Goal: Task Accomplishment & Management: Complete application form

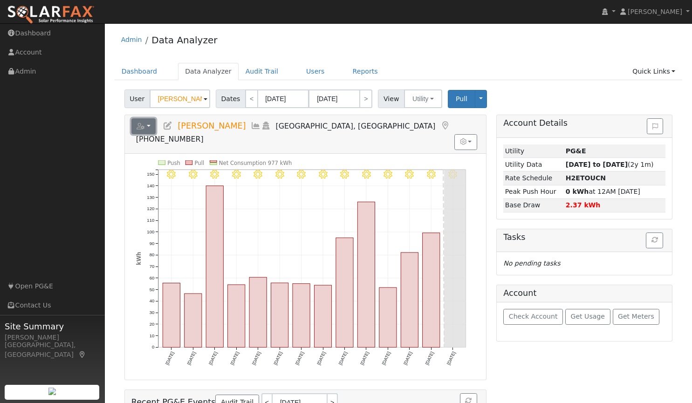
click at [147, 123] on button "button" at bounding box center [143, 126] width 25 height 16
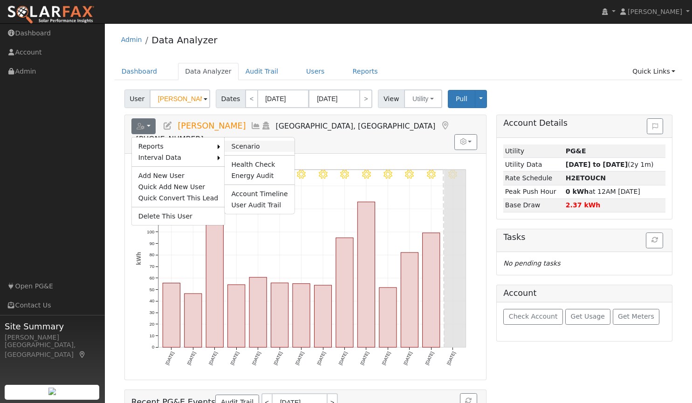
click at [230, 146] on link "Scenario" at bounding box center [259, 146] width 69 height 11
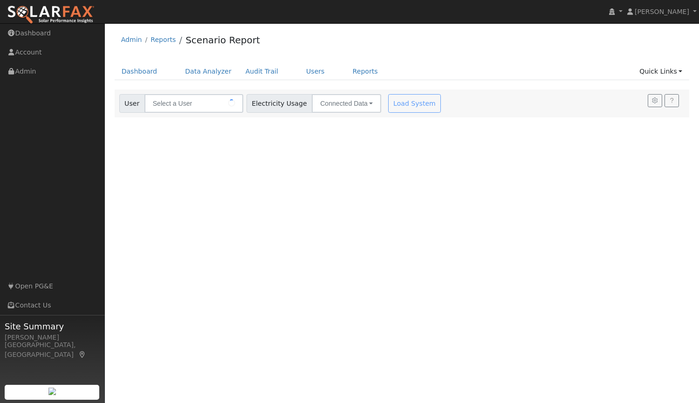
type input "[PERSON_NAME]"
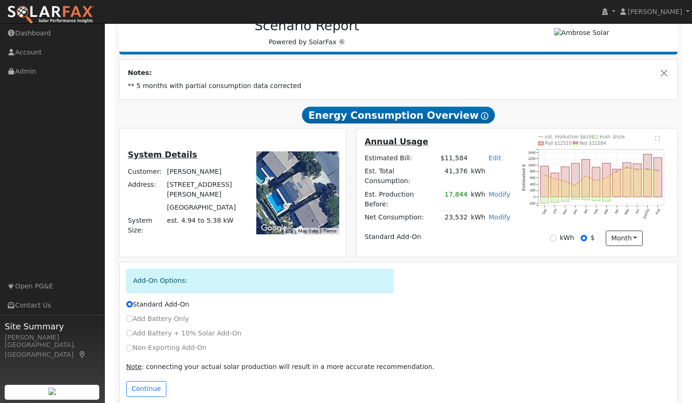
scroll to position [129, 0]
click at [130, 344] on input "Non-Exporting Add-On" at bounding box center [129, 347] width 7 height 7
radio input "true"
radio input "false"
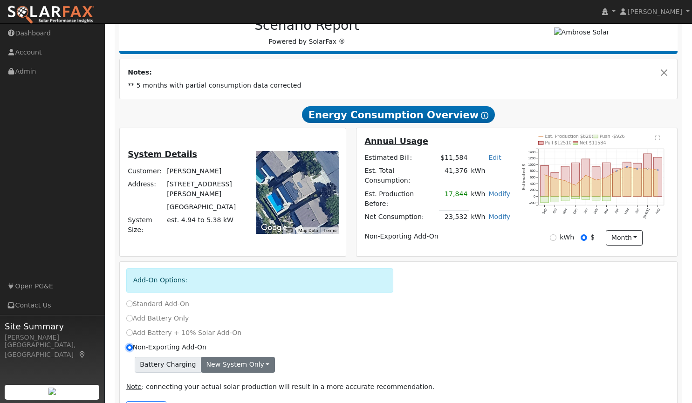
scroll to position [160, 0]
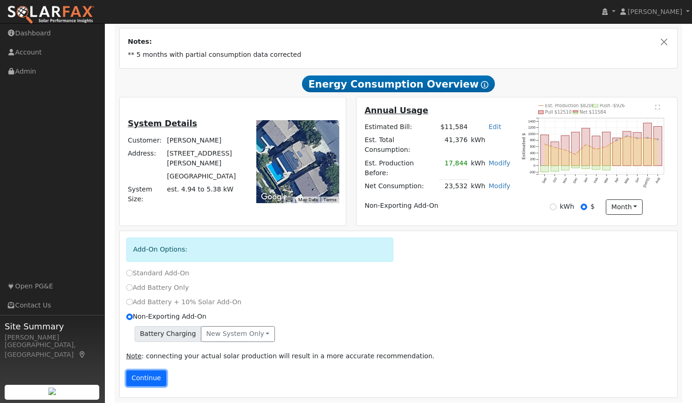
click at [153, 372] on button "Continue" at bounding box center [146, 378] width 40 height 16
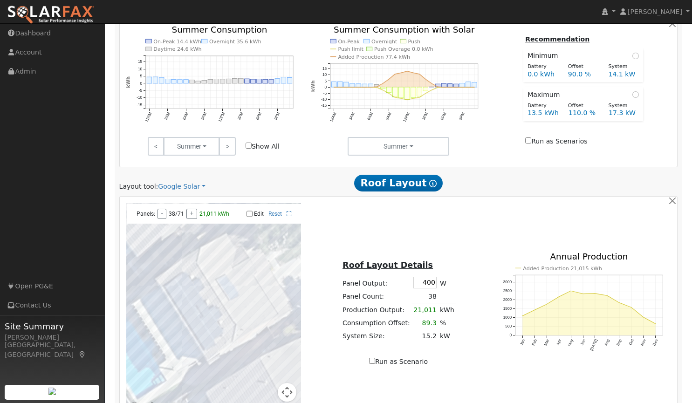
scroll to position [520, 0]
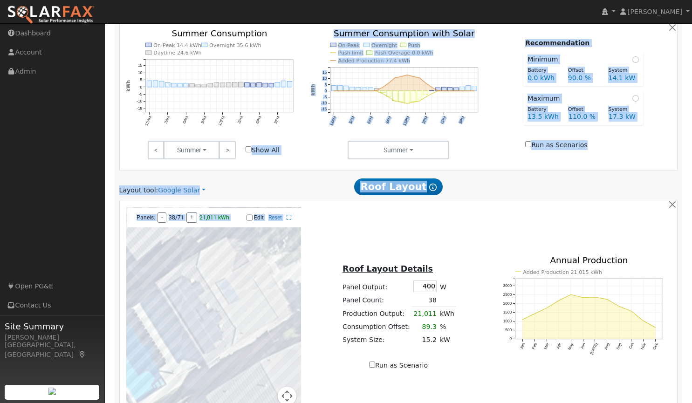
drag, startPoint x: 324, startPoint y: 262, endPoint x: 272, endPoint y: 68, distance: 201.2
click at [272, 68] on div "Scenario Report Powered by SolarFax ® Notes: ** 5 months with partial consumpti…" at bounding box center [399, 73] width 568 height 917
click at [196, 187] on link "Google Solar" at bounding box center [182, 190] width 48 height 10
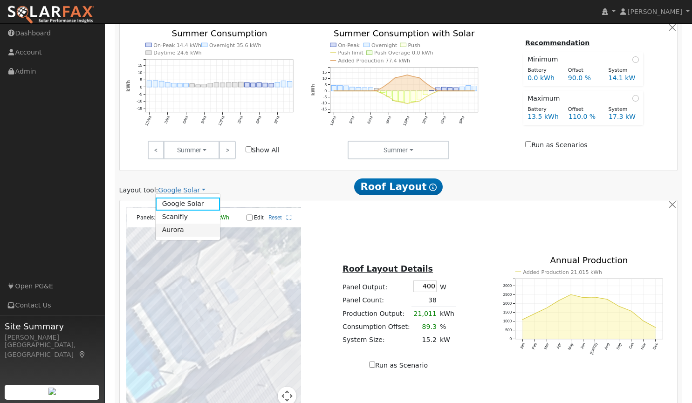
click at [179, 231] on link "Aurora" at bounding box center [188, 230] width 65 height 13
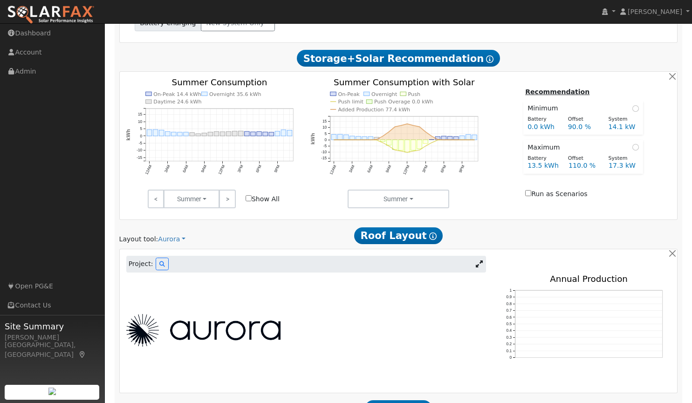
scroll to position [572, 0]
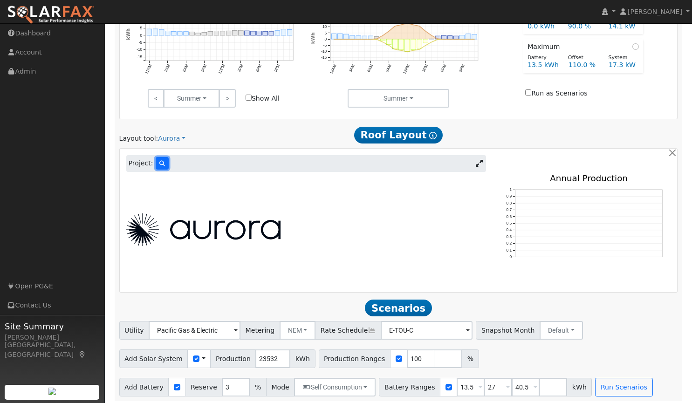
click at [159, 162] on icon at bounding box center [162, 164] width 6 height 6
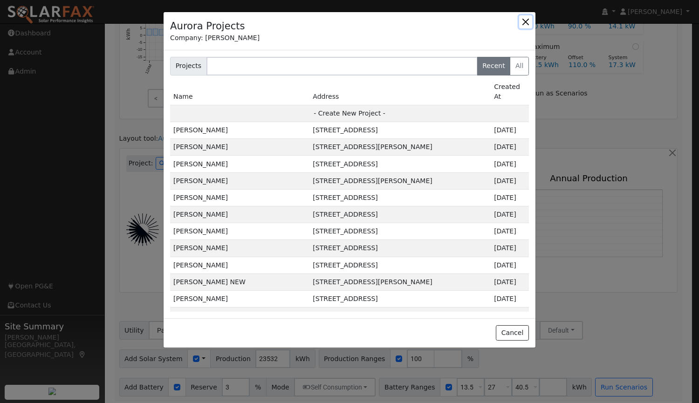
click at [531, 21] on button "button" at bounding box center [525, 21] width 13 height 13
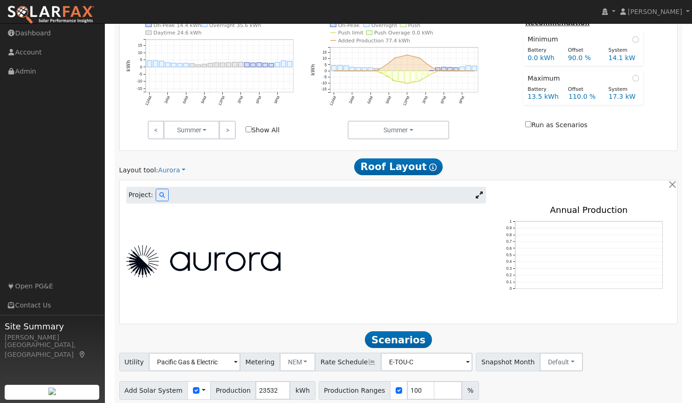
scroll to position [546, 0]
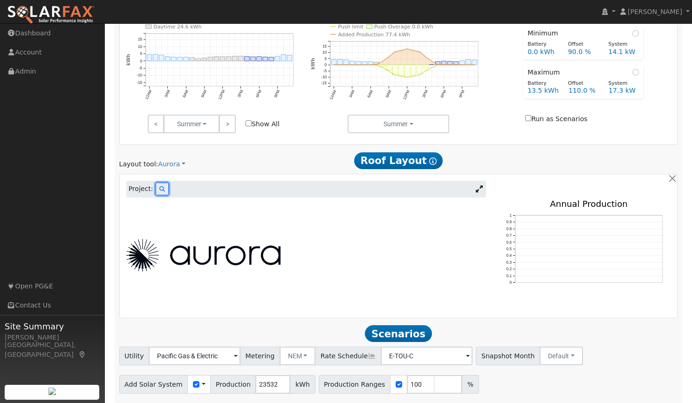
click at [157, 183] on button at bounding box center [162, 189] width 13 height 13
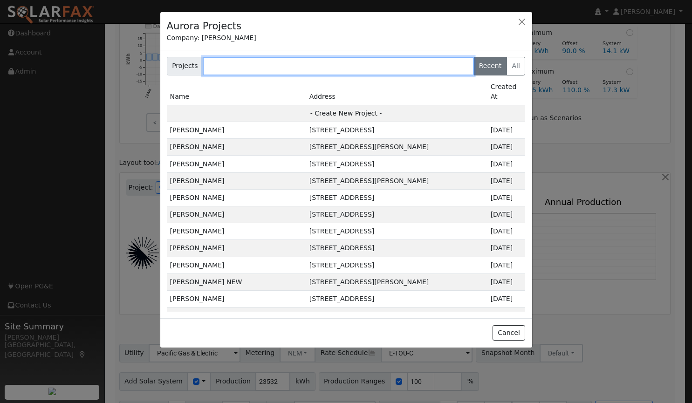
scroll to position [547, 0]
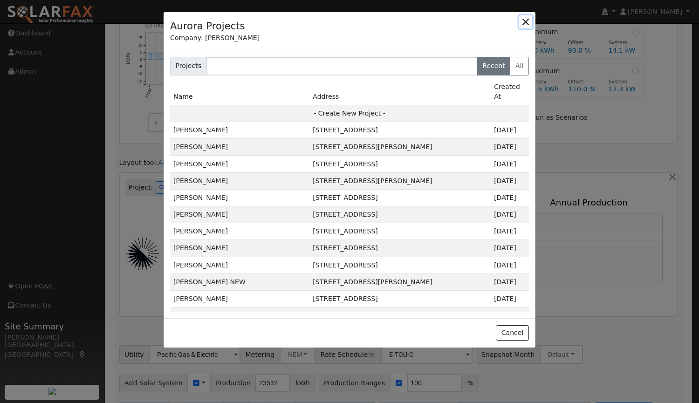
click at [522, 23] on button "button" at bounding box center [525, 21] width 13 height 13
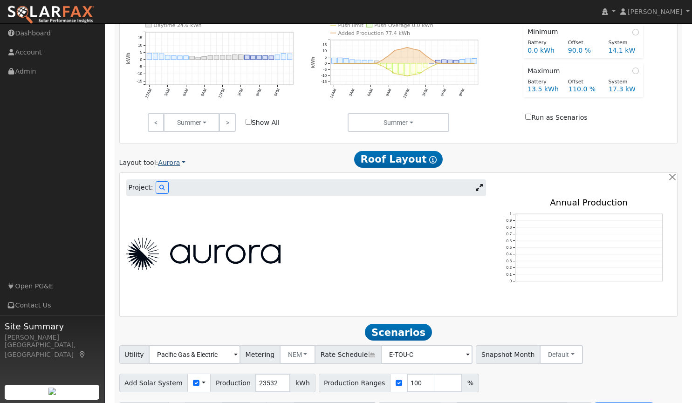
click at [165, 159] on link "Aurora" at bounding box center [171, 163] width 27 height 10
click at [172, 204] on link "Aurora" at bounding box center [188, 202] width 65 height 13
click at [482, 184] on icon at bounding box center [479, 187] width 7 height 7
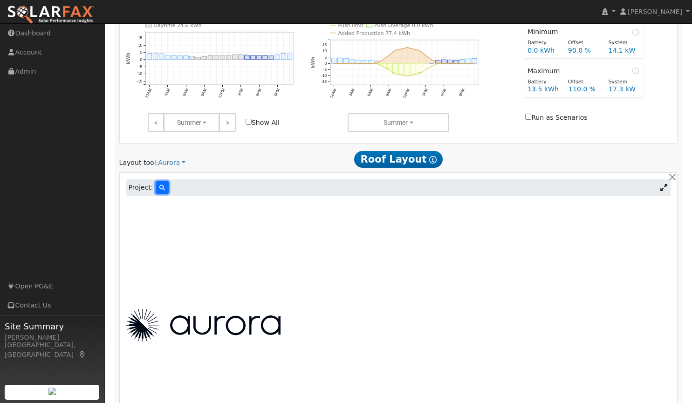
click at [163, 186] on button at bounding box center [162, 187] width 13 height 13
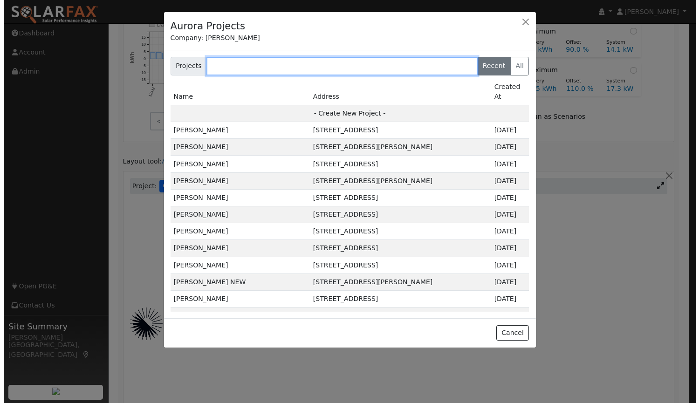
scroll to position [549, 0]
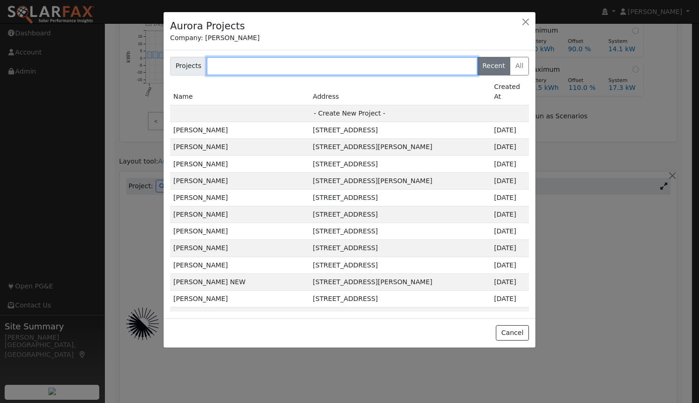
click at [287, 66] on input "text" at bounding box center [341, 66] width 271 height 19
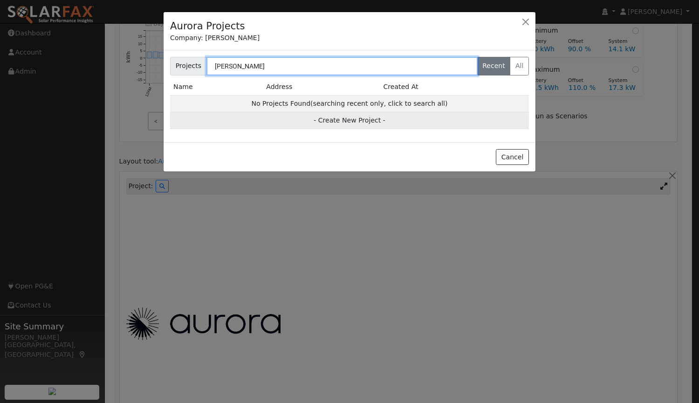
type input "raul"
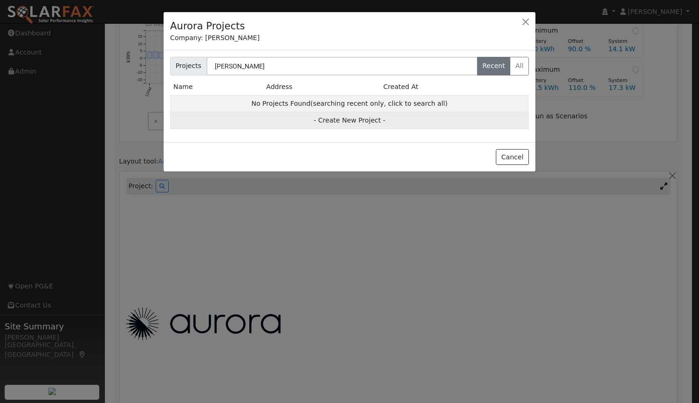
click at [339, 124] on td "- Create New Project -" at bounding box center [349, 120] width 359 height 17
type input "[PERSON_NAME]"
type input "[STREET_ADDRESS][PERSON_NAME]"
type input "Woodland"
type input "CA"
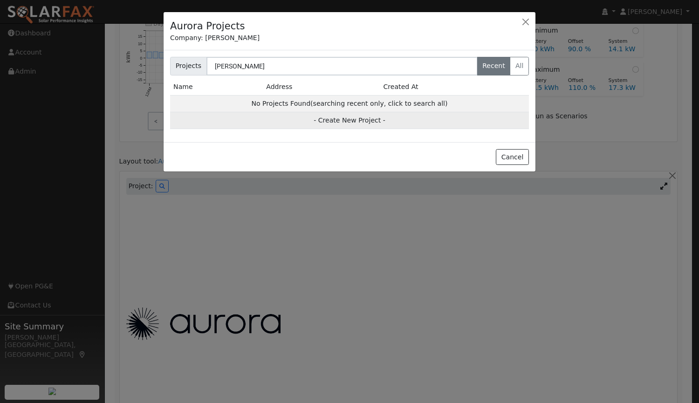
type input "95776"
type input "Design"
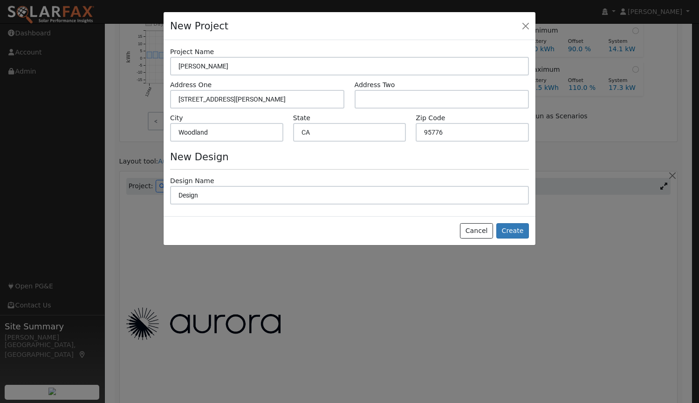
scroll to position [550, 0]
click at [511, 227] on button "Create" at bounding box center [512, 231] width 33 height 16
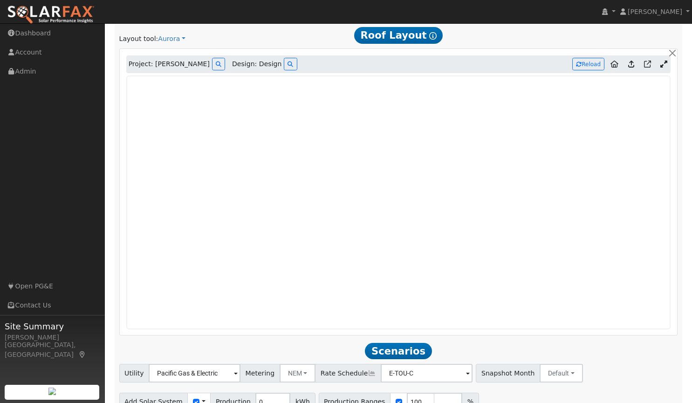
scroll to position [668, 0]
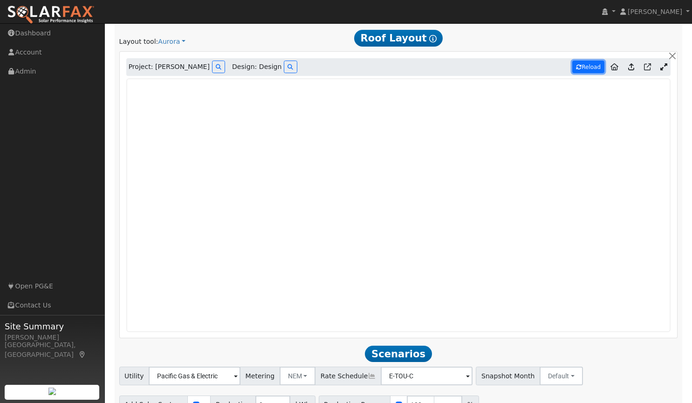
click at [589, 63] on button "Reload" at bounding box center [588, 67] width 32 height 13
type input "15521"
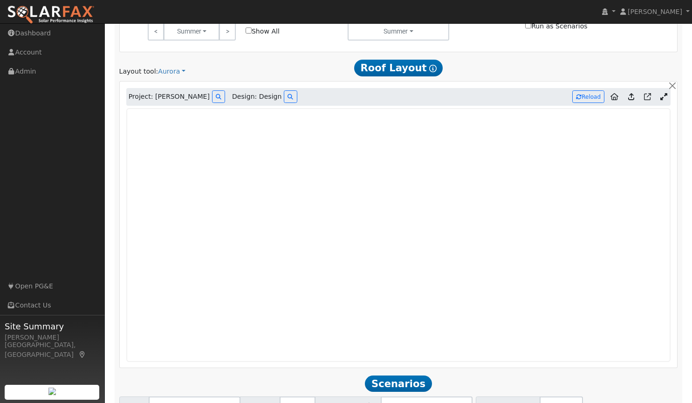
scroll to position [639, 0]
click at [591, 94] on button "Reload" at bounding box center [588, 96] width 32 height 13
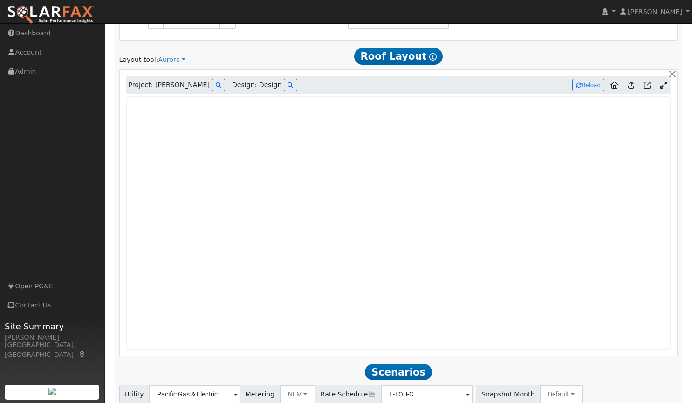
click at [663, 82] on icon at bounding box center [663, 85] width 7 height 7
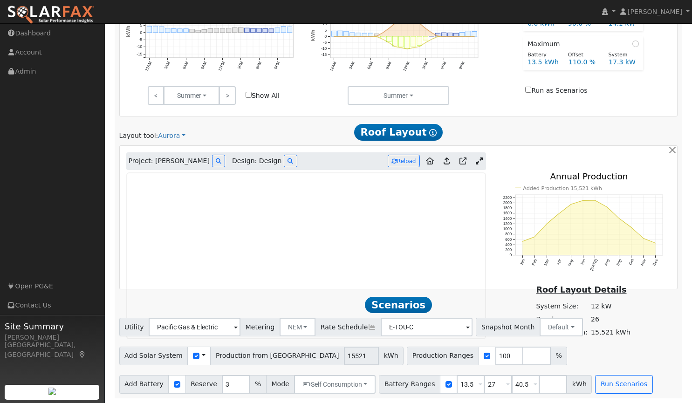
scroll to position [572, 0]
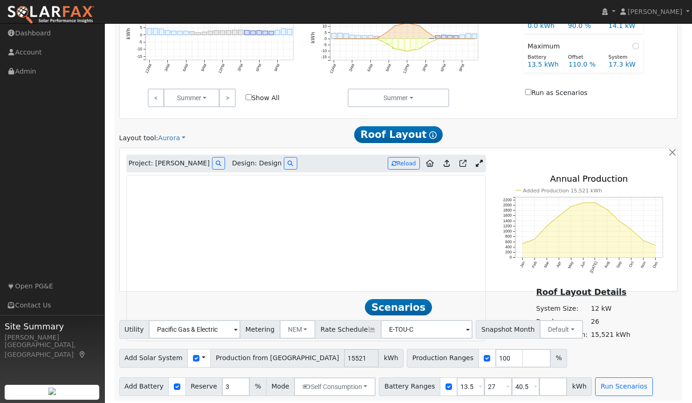
click at [480, 160] on icon at bounding box center [479, 163] width 7 height 7
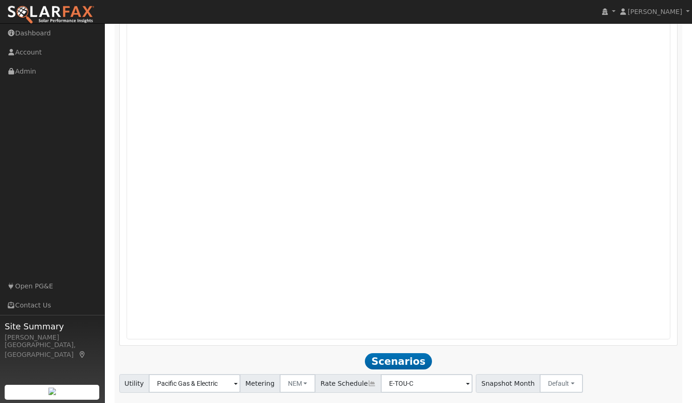
scroll to position [819, 0]
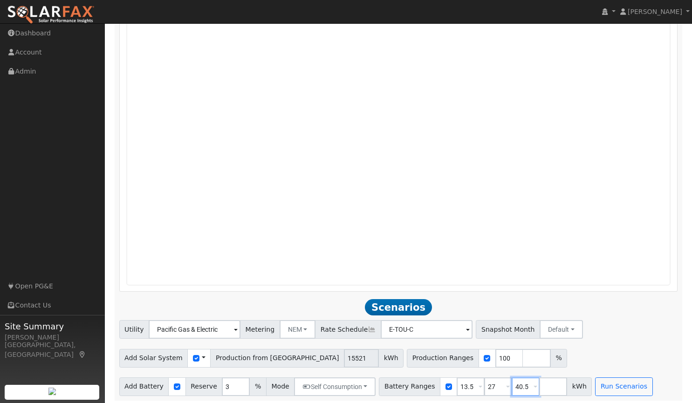
drag, startPoint x: 512, startPoint y: 383, endPoint x: 470, endPoint y: 389, distance: 43.2
click at [470, 389] on div "Battery Ranges 13.5 Overrides Reserve % Mode None None Self Consumption Peak Sa…" at bounding box center [485, 386] width 213 height 19
drag, startPoint x: 481, startPoint y: 381, endPoint x: 407, endPoint y: 384, distance: 74.6
click at [407, 384] on div "Battery Ranges 13.5 Overrides Reserve % Mode None None Self Consumption Peak Sa…" at bounding box center [471, 386] width 185 height 19
drag, startPoint x: 458, startPoint y: 382, endPoint x: 391, endPoint y: 388, distance: 66.8
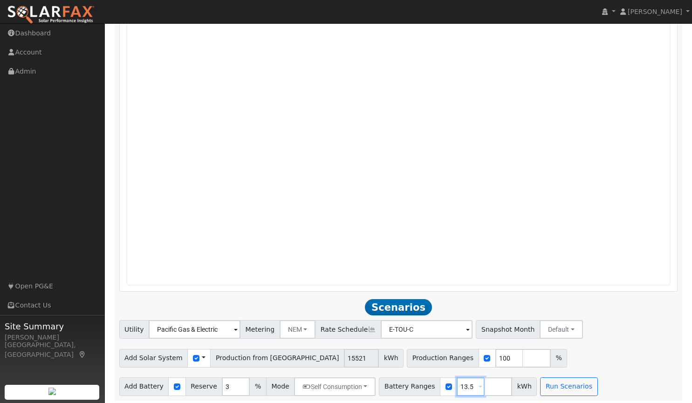
click at [391, 388] on div "Battery Ranges 13.5 Overrides Reserve % Mode None None Self Consumption Peak Sa…" at bounding box center [458, 386] width 158 height 19
type input "24"
click at [540, 386] on button "Run Scenarios" at bounding box center [568, 386] width 57 height 19
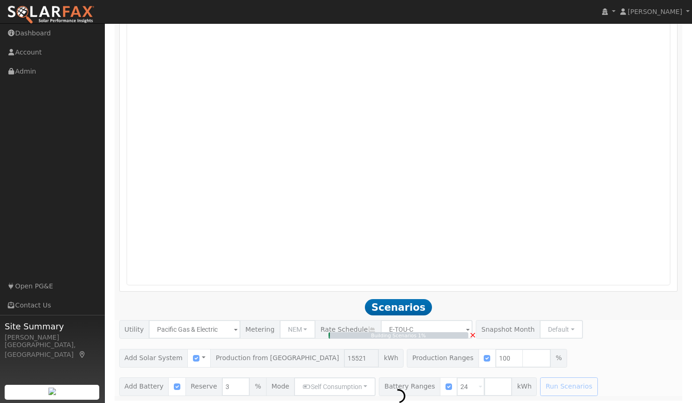
type input "10.3"
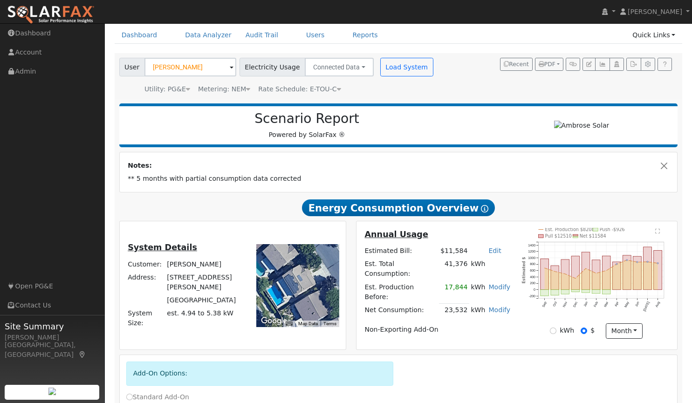
scroll to position [0, 0]
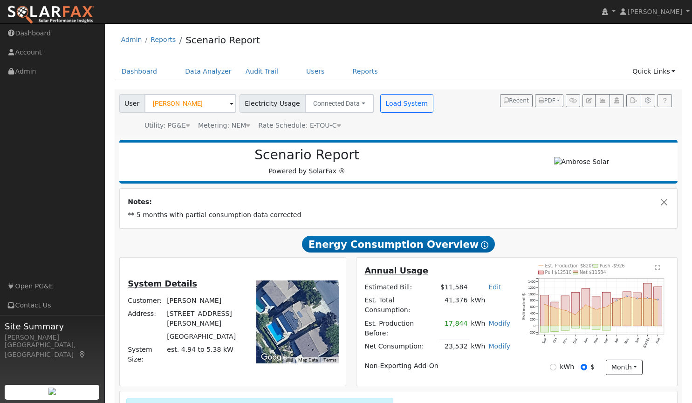
click at [61, 15] on img at bounding box center [51, 15] width 88 height 20
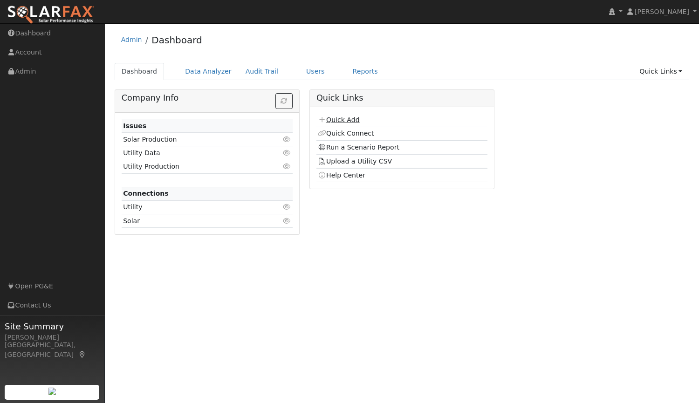
click at [341, 122] on link "Quick Add" at bounding box center [338, 119] width 41 height 7
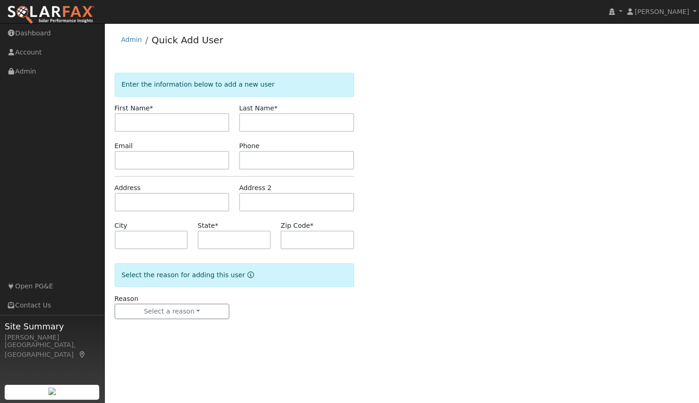
click at [185, 123] on input "text" at bounding box center [172, 122] width 115 height 19
type input "Mali"
type input "Gill"
click at [180, 160] on input "text" at bounding box center [172, 160] width 115 height 19
paste input "[EMAIL_ADDRESS][DOMAIN_NAME]"
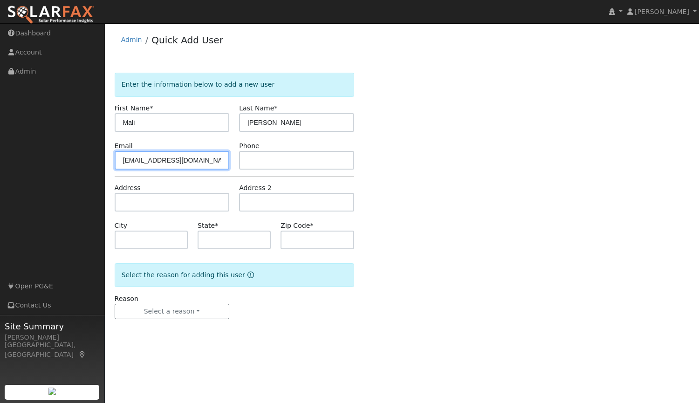
type input "[EMAIL_ADDRESS][DOMAIN_NAME]"
click at [266, 156] on input "text" at bounding box center [296, 160] width 115 height 19
click at [304, 155] on input "text" at bounding box center [296, 160] width 115 height 19
type input "v"
paste input "(916) 813-2646"
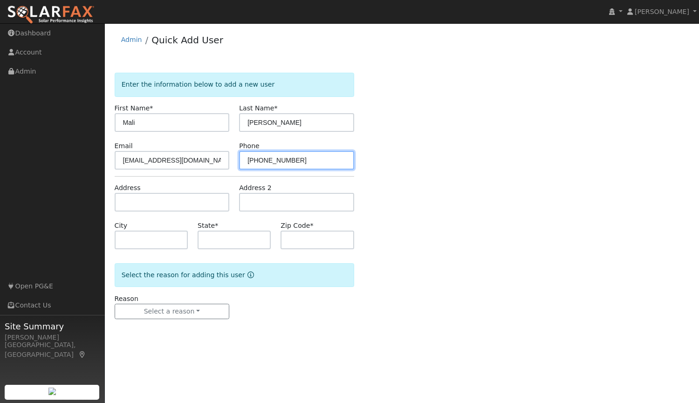
type input "(916) 813-2646"
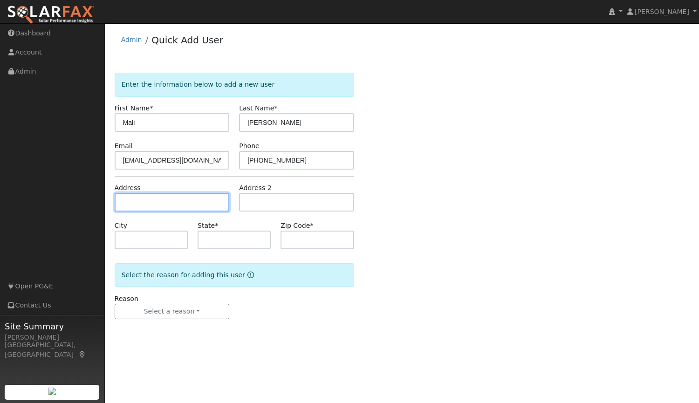
click at [162, 200] on input "text" at bounding box center [172, 202] width 115 height 19
click at [170, 204] on input "text" at bounding box center [172, 202] width 115 height 19
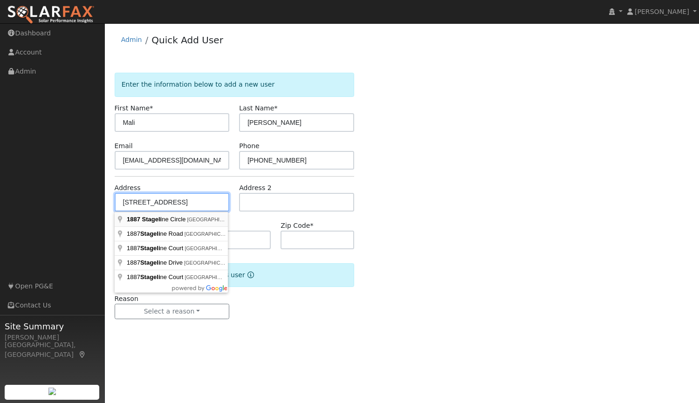
type input "1887 Stageline Circle"
type input "Rocklin"
type input "CA"
type input "95765"
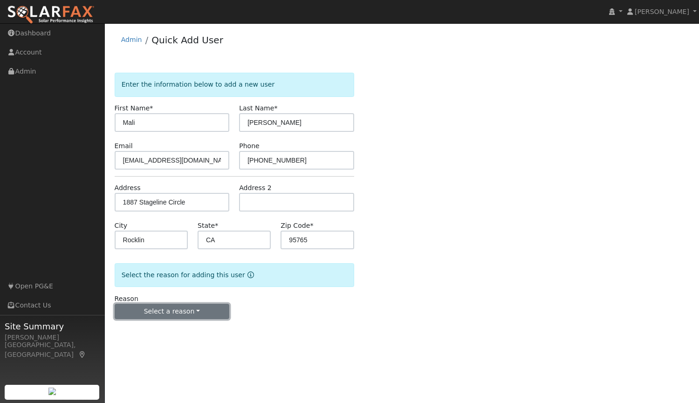
click at [170, 312] on button "Select a reason" at bounding box center [172, 312] width 115 height 16
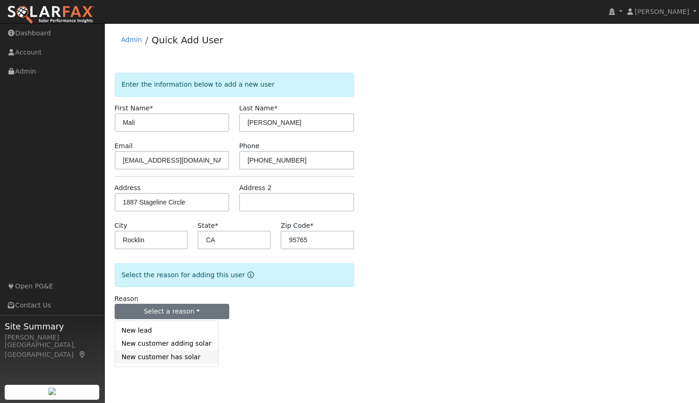
click at [169, 361] on link "New customer has solar" at bounding box center [166, 356] width 103 height 13
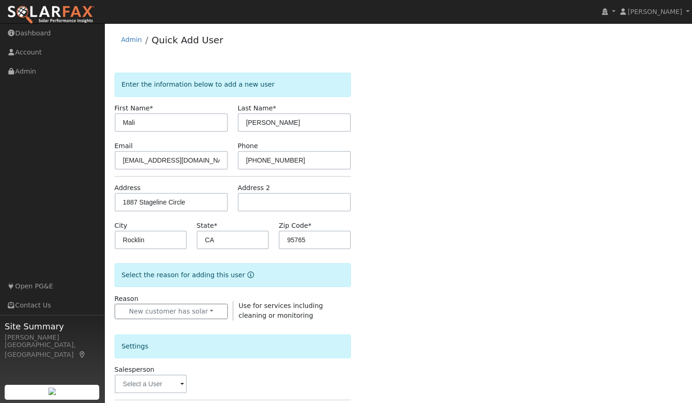
scroll to position [136, 0]
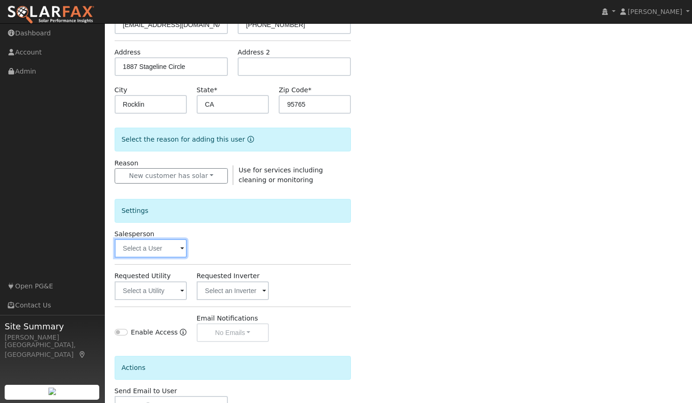
click at [163, 249] on input "text" at bounding box center [151, 248] width 72 height 19
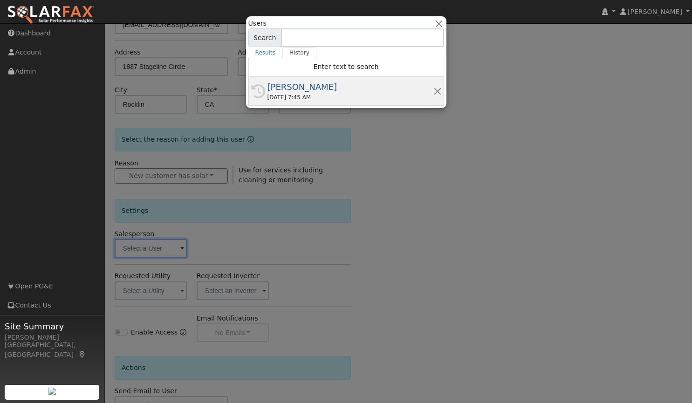
click at [274, 95] on div "09/16/2025 7:45 AM" at bounding box center [350, 97] width 166 height 8
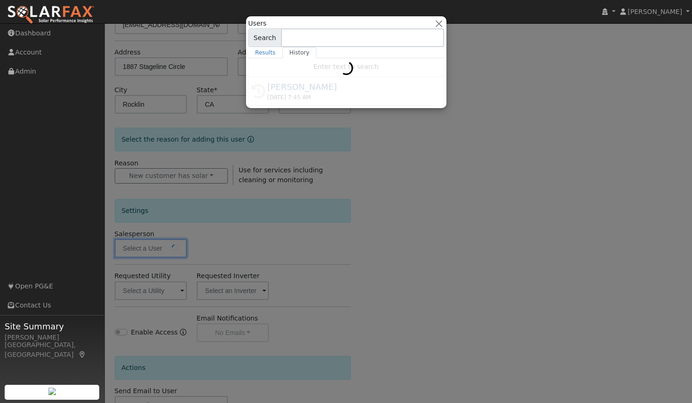
type input "[PERSON_NAME]"
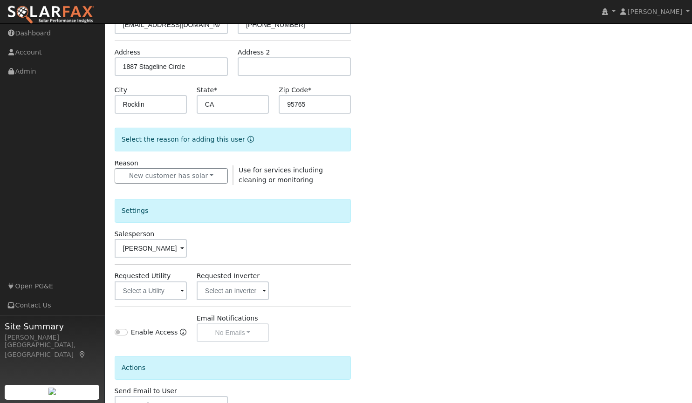
scroll to position [200, 0]
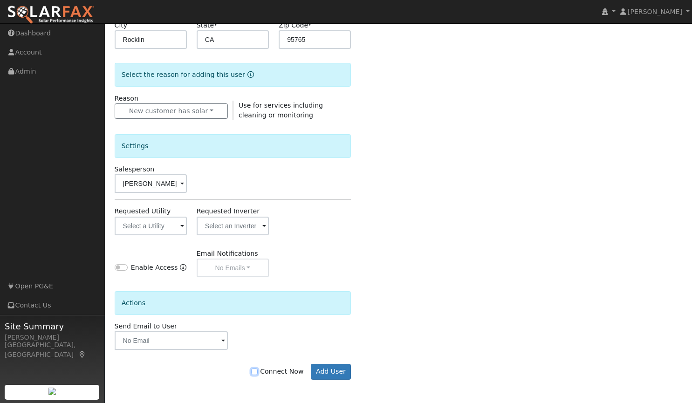
click at [258, 369] on input "Connect Now" at bounding box center [254, 371] width 7 height 7
checkbox input "true"
click at [325, 373] on button "Add User" at bounding box center [331, 372] width 41 height 16
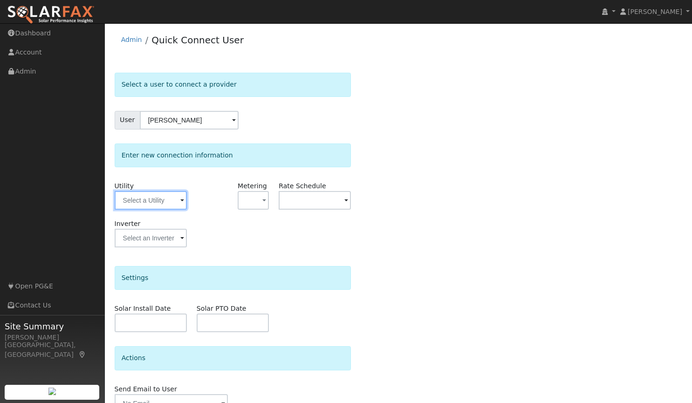
click at [169, 199] on input "text" at bounding box center [151, 200] width 72 height 19
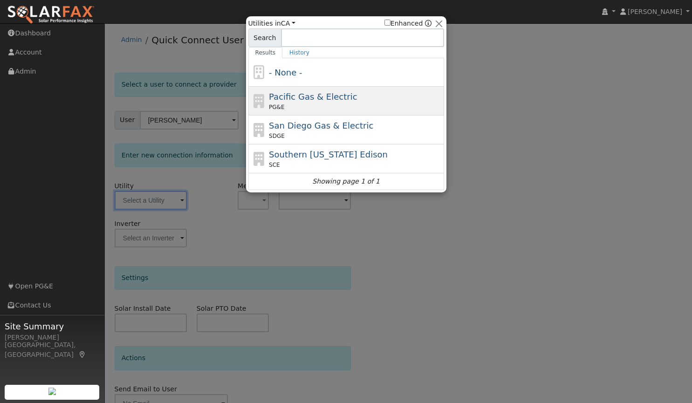
click at [286, 104] on div "PG&E" at bounding box center [355, 107] width 173 height 8
type input "PG&E"
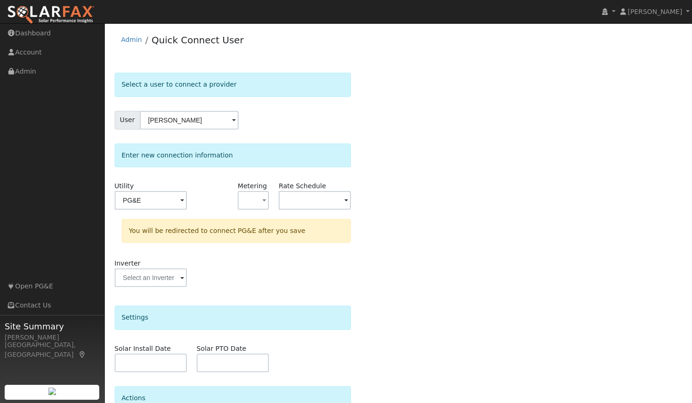
scroll to position [88, 0]
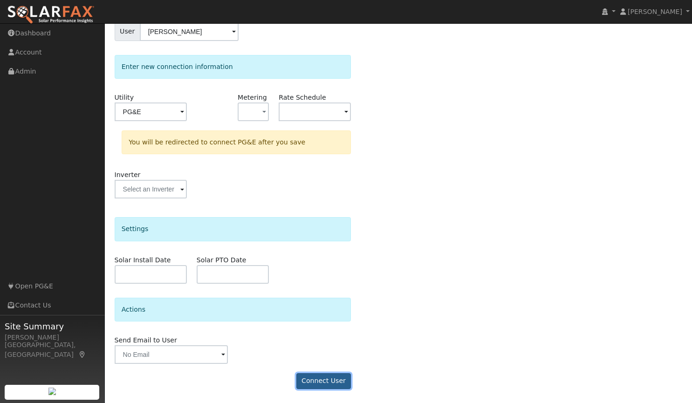
click at [320, 383] on button "Connect User" at bounding box center [323, 381] width 55 height 16
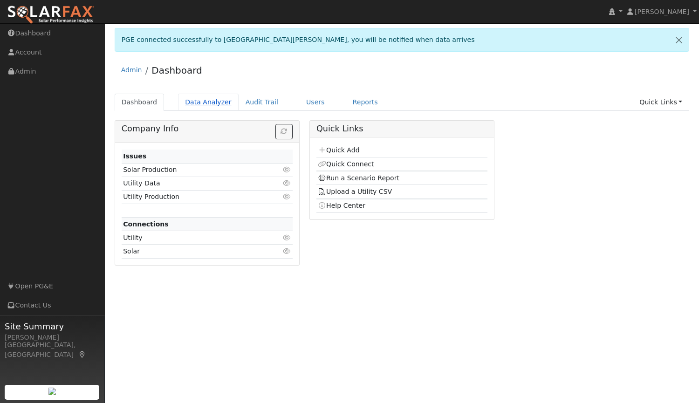
click at [207, 105] on link "Data Analyzer" at bounding box center [208, 102] width 61 height 17
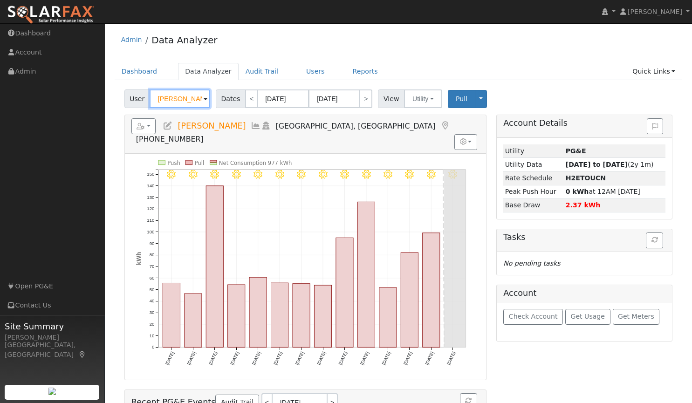
drag, startPoint x: 191, startPoint y: 104, endPoint x: 134, endPoint y: 116, distance: 58.4
click at [134, 116] on div "User [PERSON_NAME] Account Default Account Default Account [STREET_ADDRESS][PER…" at bounding box center [399, 289] width 568 height 406
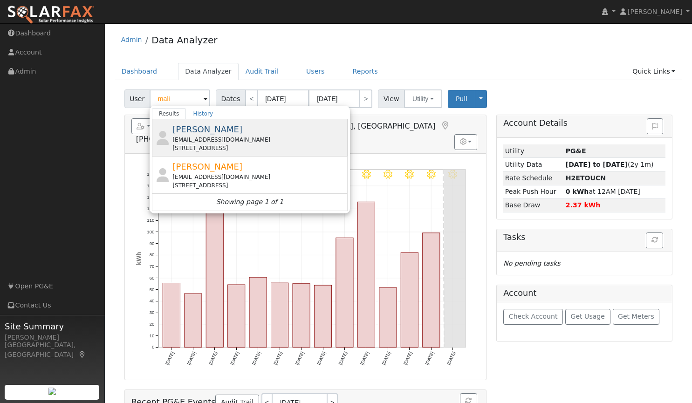
click at [210, 126] on div "Mali [PERSON_NAME] [EMAIL_ADDRESS][DOMAIN_NAME] [STREET_ADDRESS]" at bounding box center [258, 137] width 173 height 29
type input "[PERSON_NAME]"
